Goal: Task Accomplishment & Management: Manage account settings

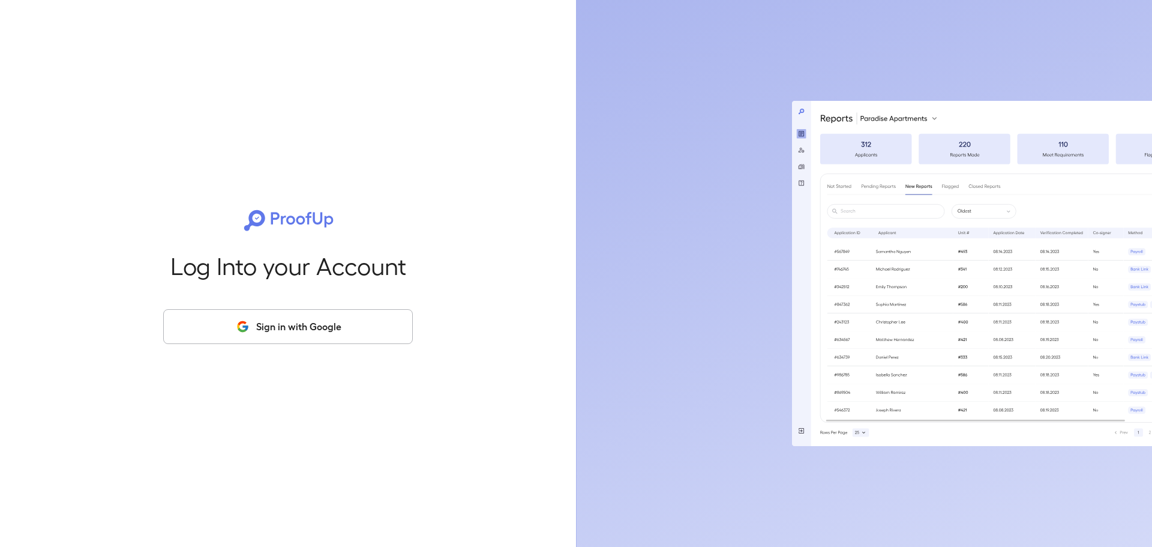
click at [268, 320] on button "Sign in with Google" at bounding box center [288, 326] width 250 height 35
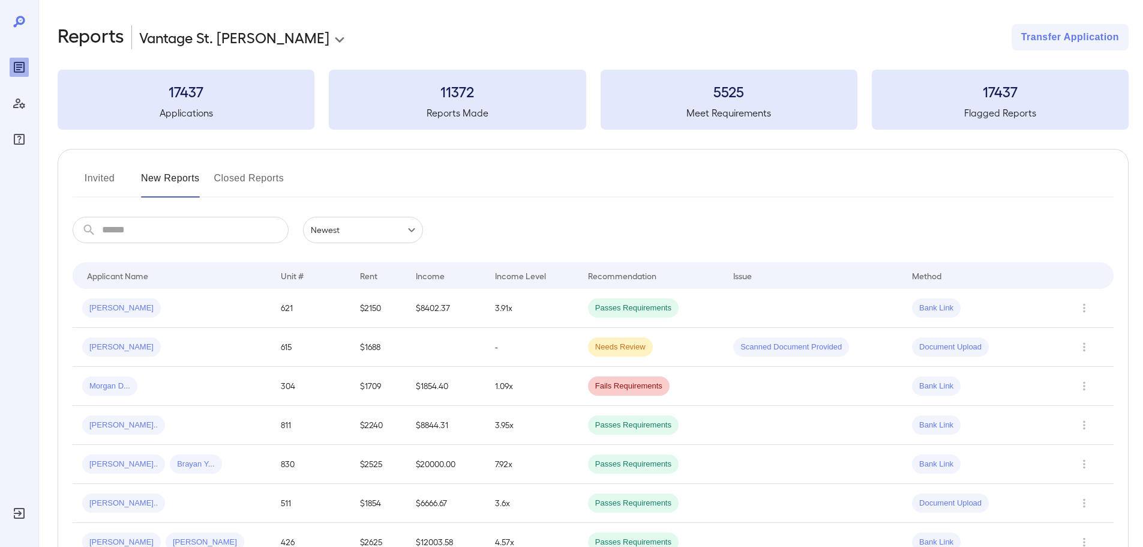
click at [236, 179] on button "Closed Reports" at bounding box center [249, 183] width 70 height 29
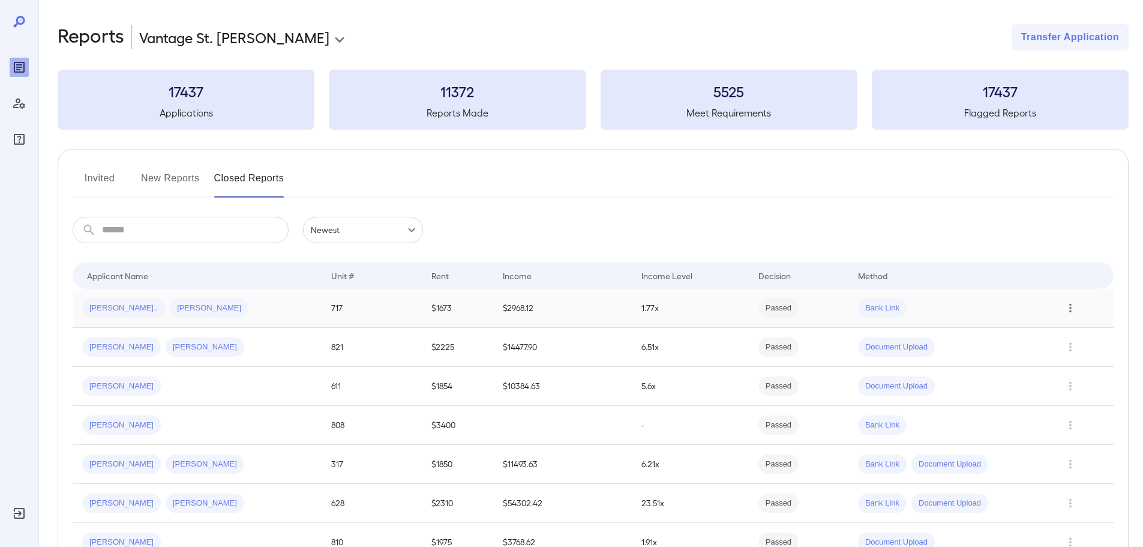
click at [1067, 312] on icon "Row Actions" at bounding box center [1070, 308] width 13 height 14
click at [98, 311] on div at bounding box center [571, 273] width 1143 height 547
click at [111, 310] on span "[PERSON_NAME].." at bounding box center [123, 307] width 83 height 11
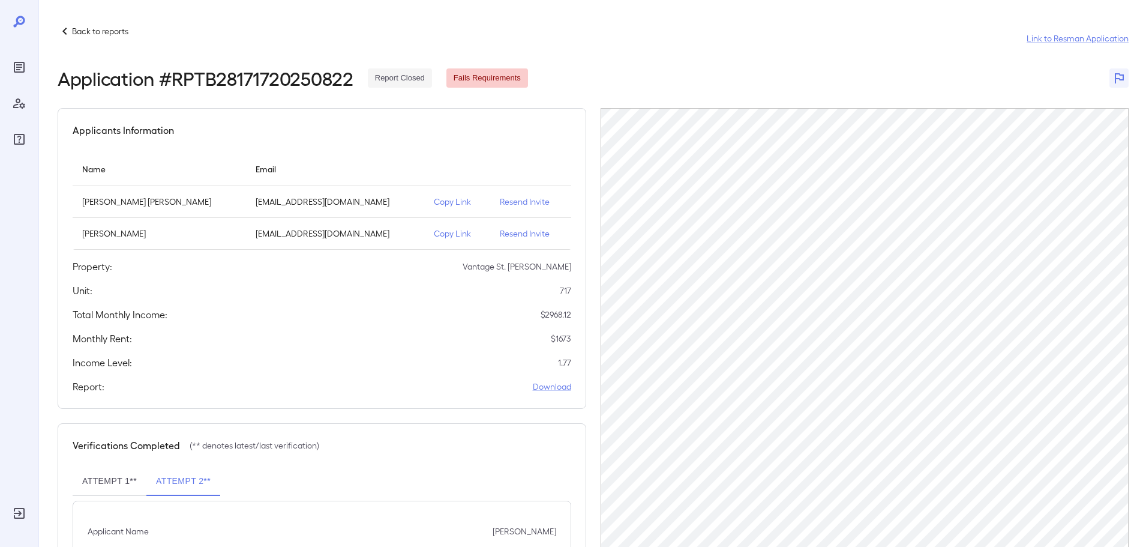
click at [500, 203] on p "Resend Invite" at bounding box center [530, 202] width 61 height 12
click at [500, 228] on p "Resend Invite" at bounding box center [530, 233] width 61 height 12
